Goal: Task Accomplishment & Management: Manage account settings

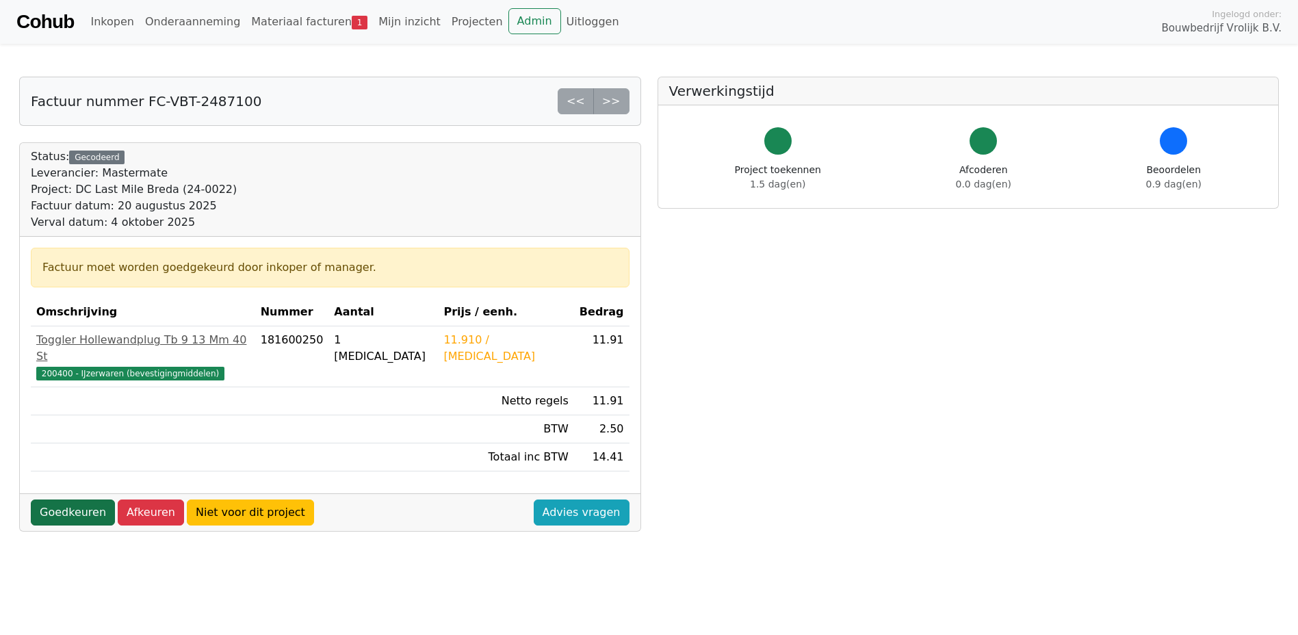
click at [73, 500] on link "Goedkeuren" at bounding box center [73, 513] width 84 height 26
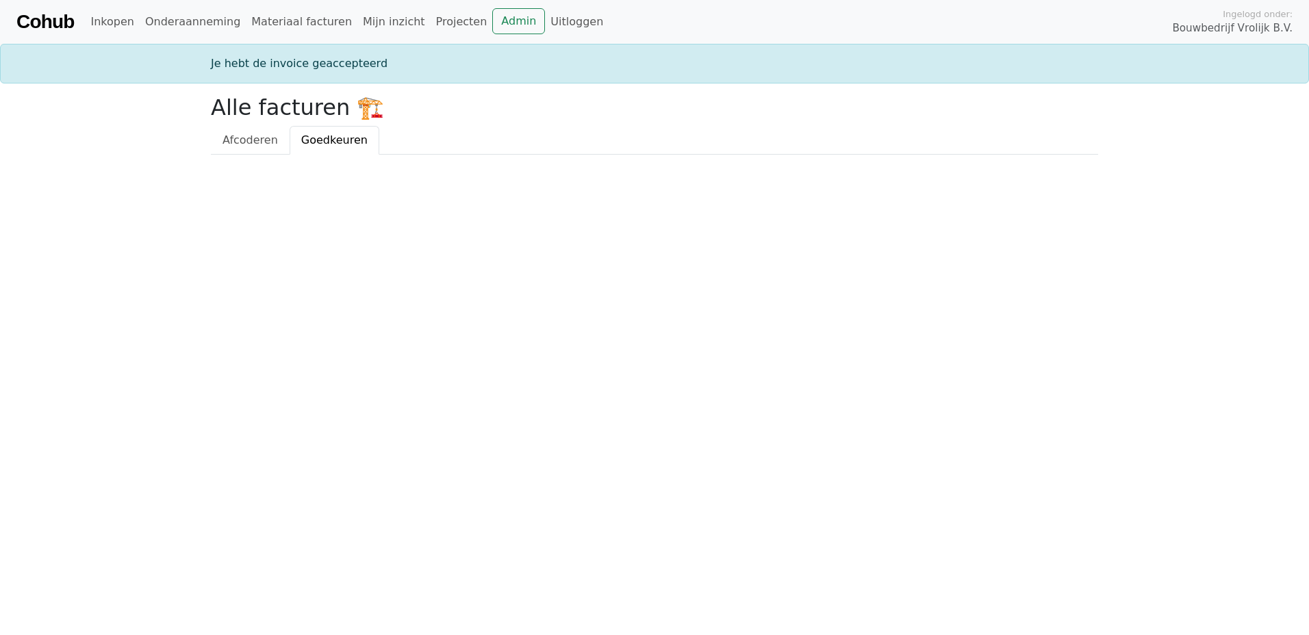
click at [346, 144] on span "Goedkeuren" at bounding box center [334, 139] width 66 height 13
